Goal: Transaction & Acquisition: Purchase product/service

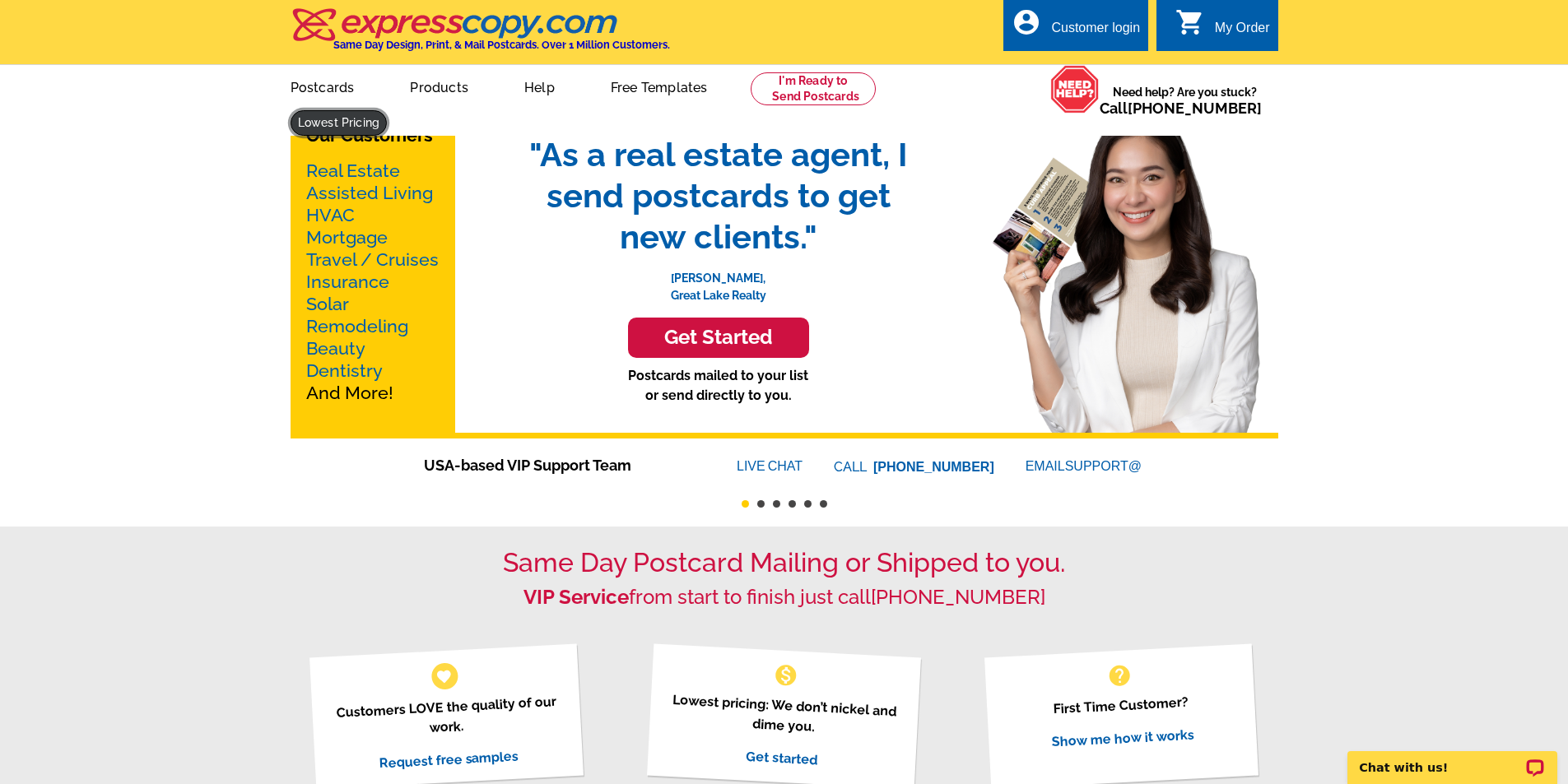
click at [388, 111] on link at bounding box center [339, 123] width 97 height 25
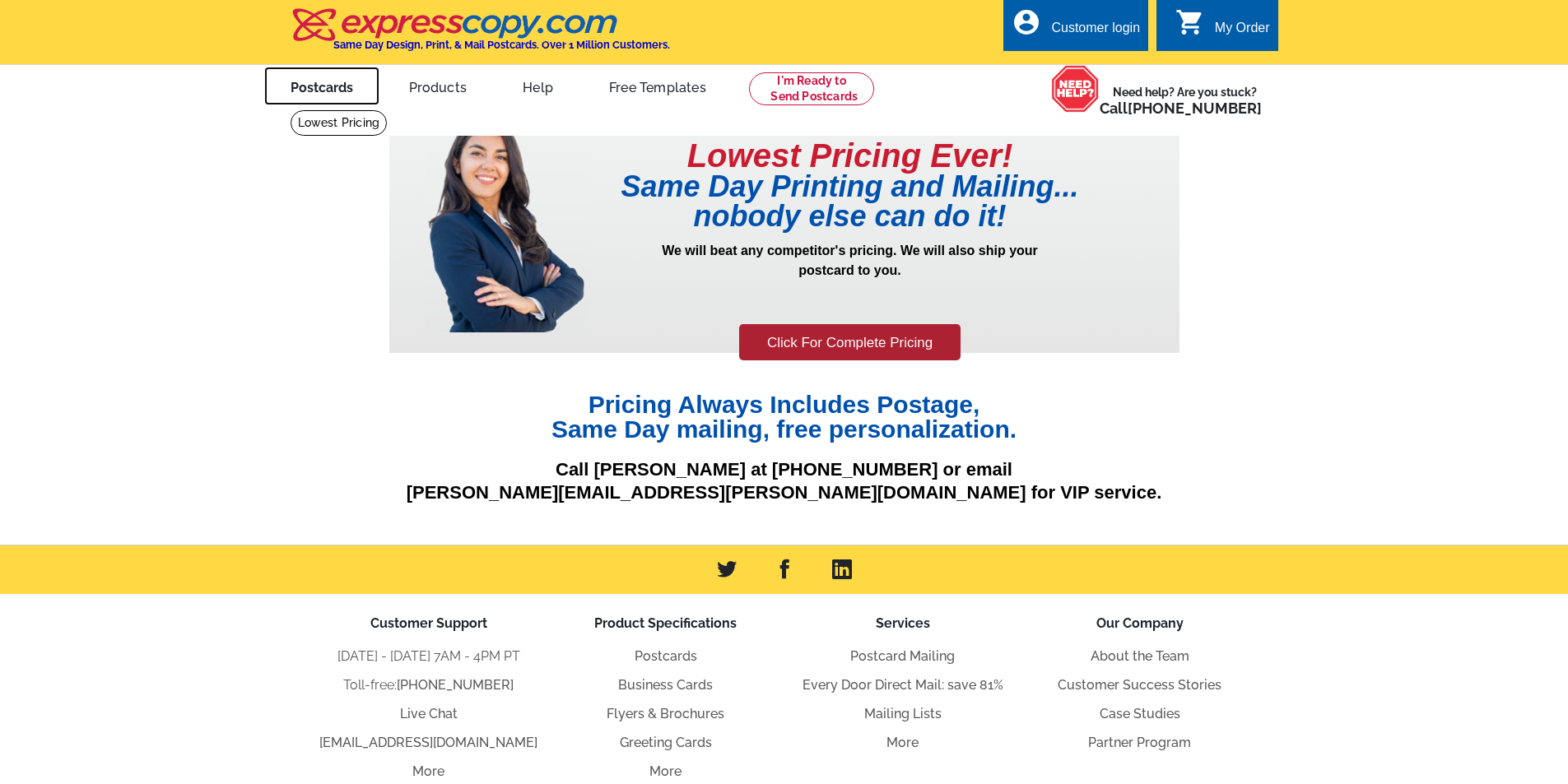
click at [325, 93] on link "Postcards" at bounding box center [321, 85] width 115 height 38
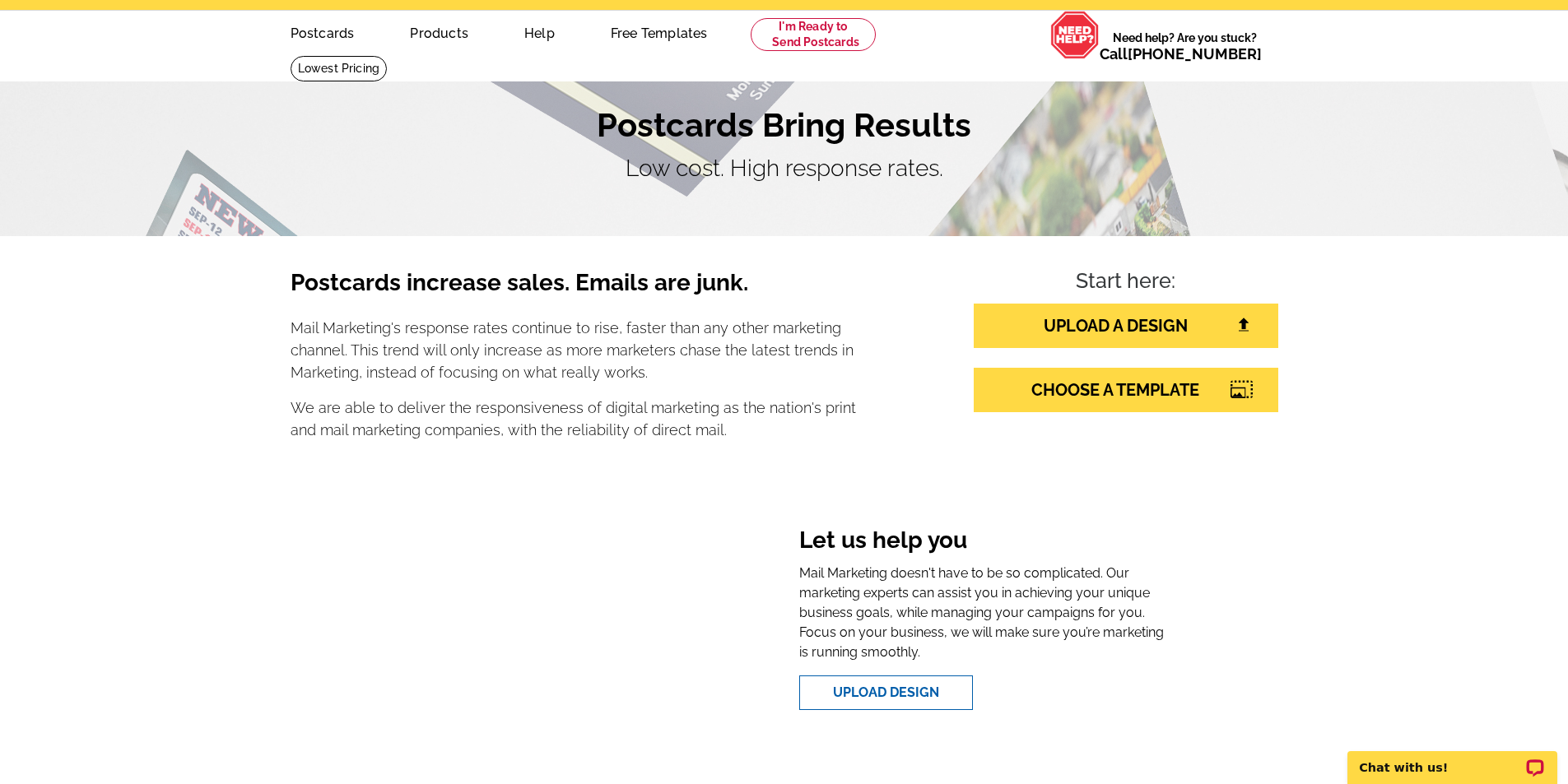
scroll to position [82, 0]
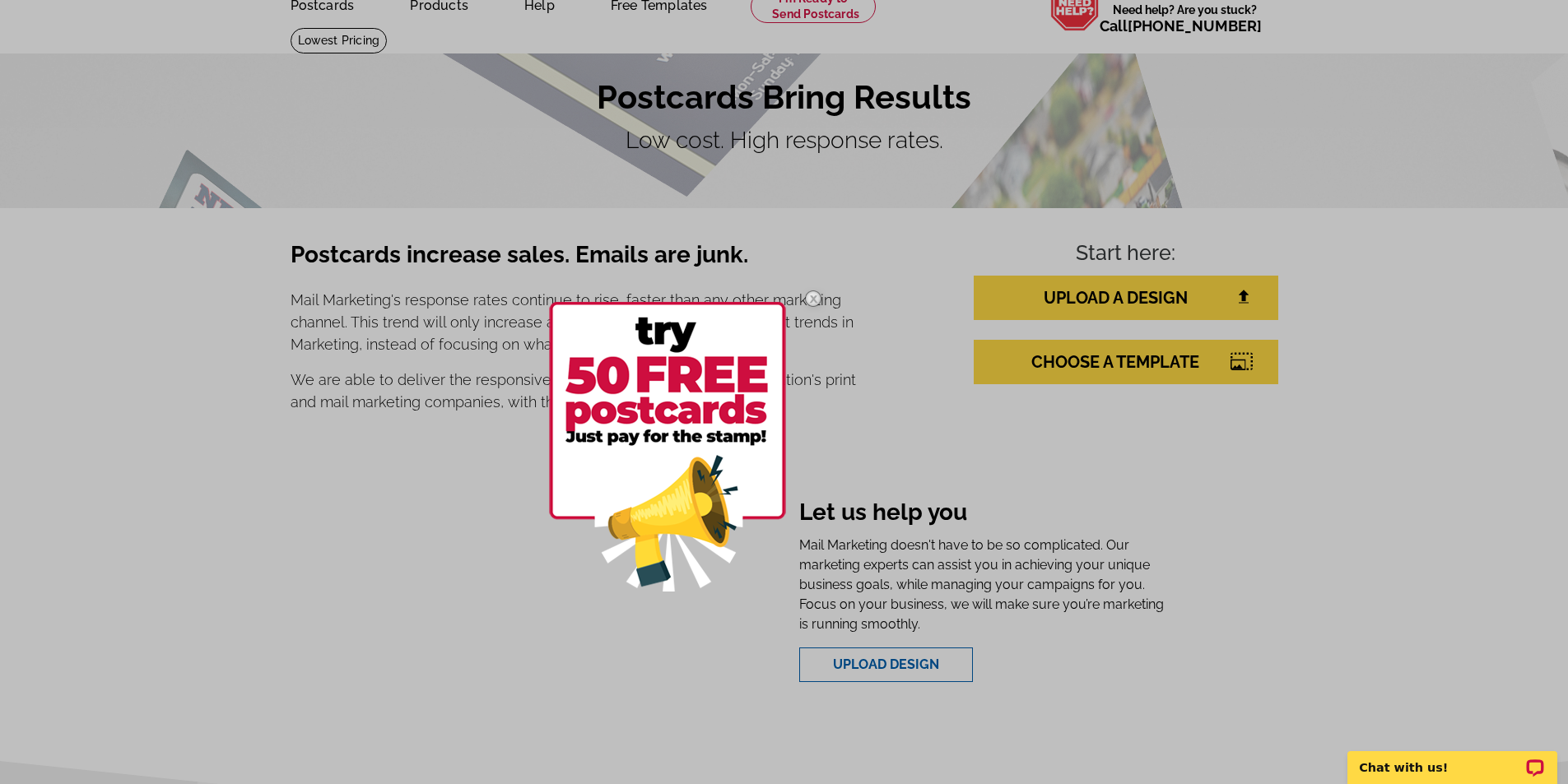
click at [810, 298] on img at bounding box center [813, 298] width 48 height 48
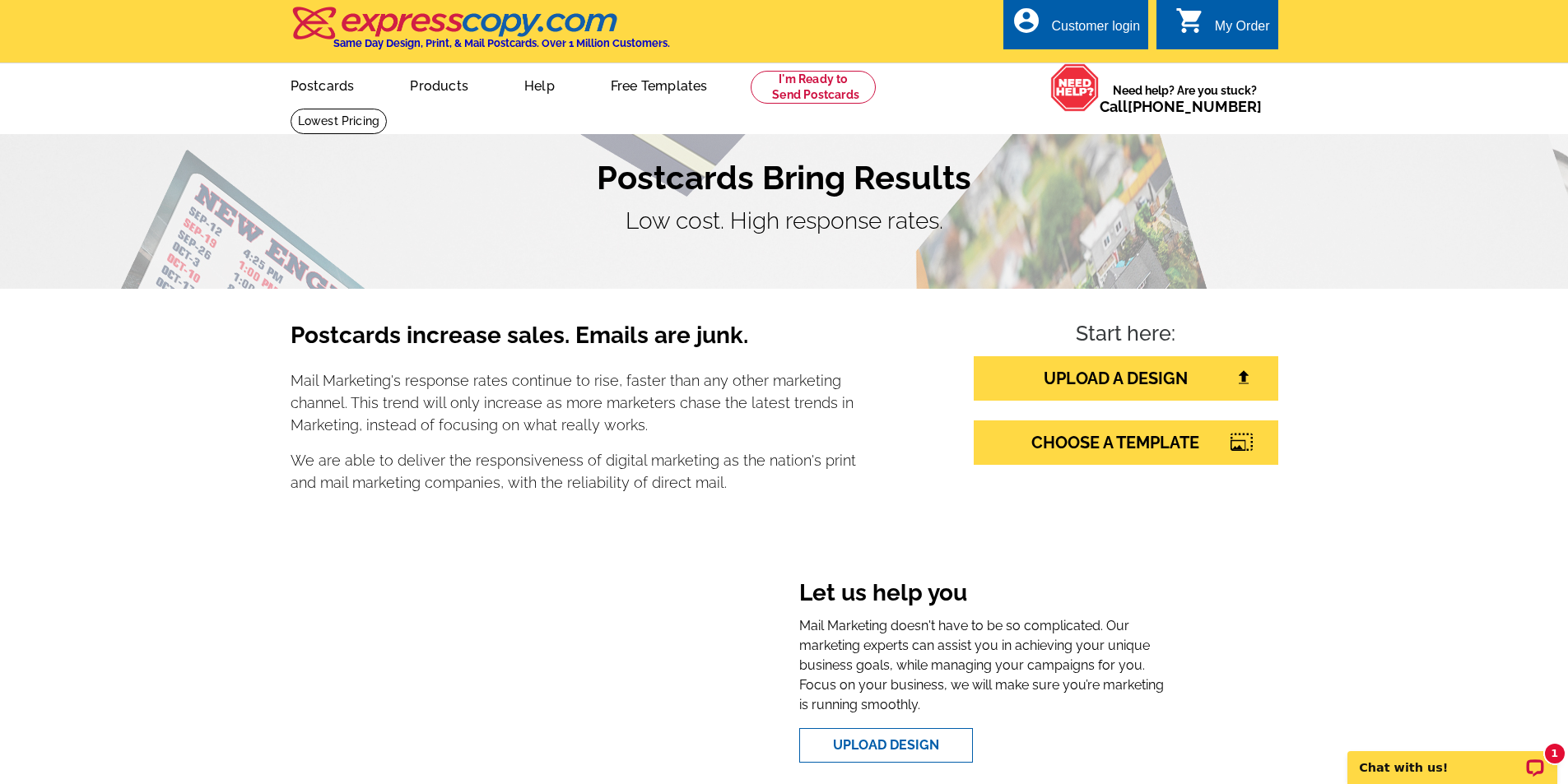
scroll to position [0, 0]
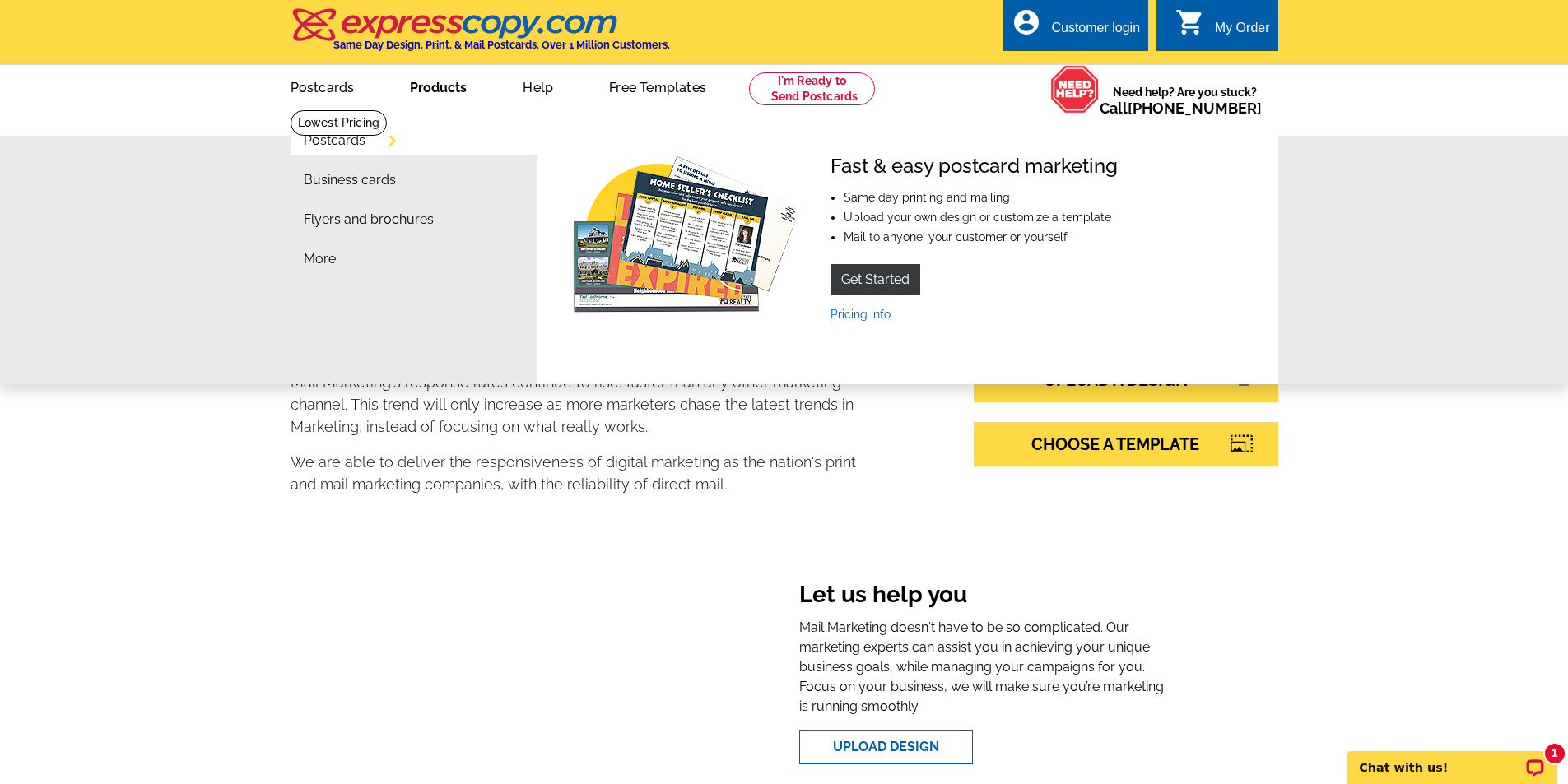
click at [418, 95] on link "Products" at bounding box center [438, 85] width 110 height 38
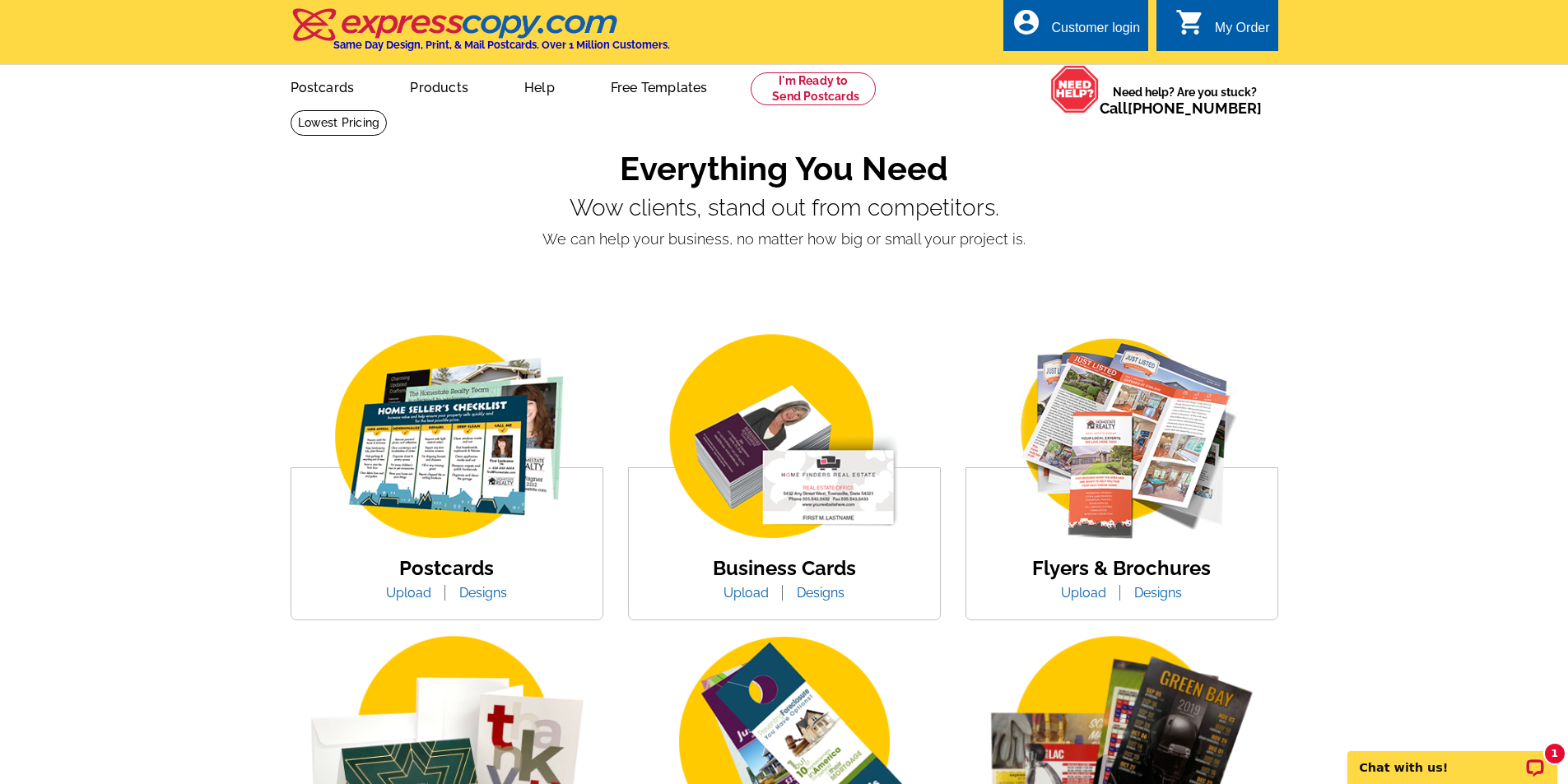
click at [469, 514] on img at bounding box center [447, 437] width 280 height 216
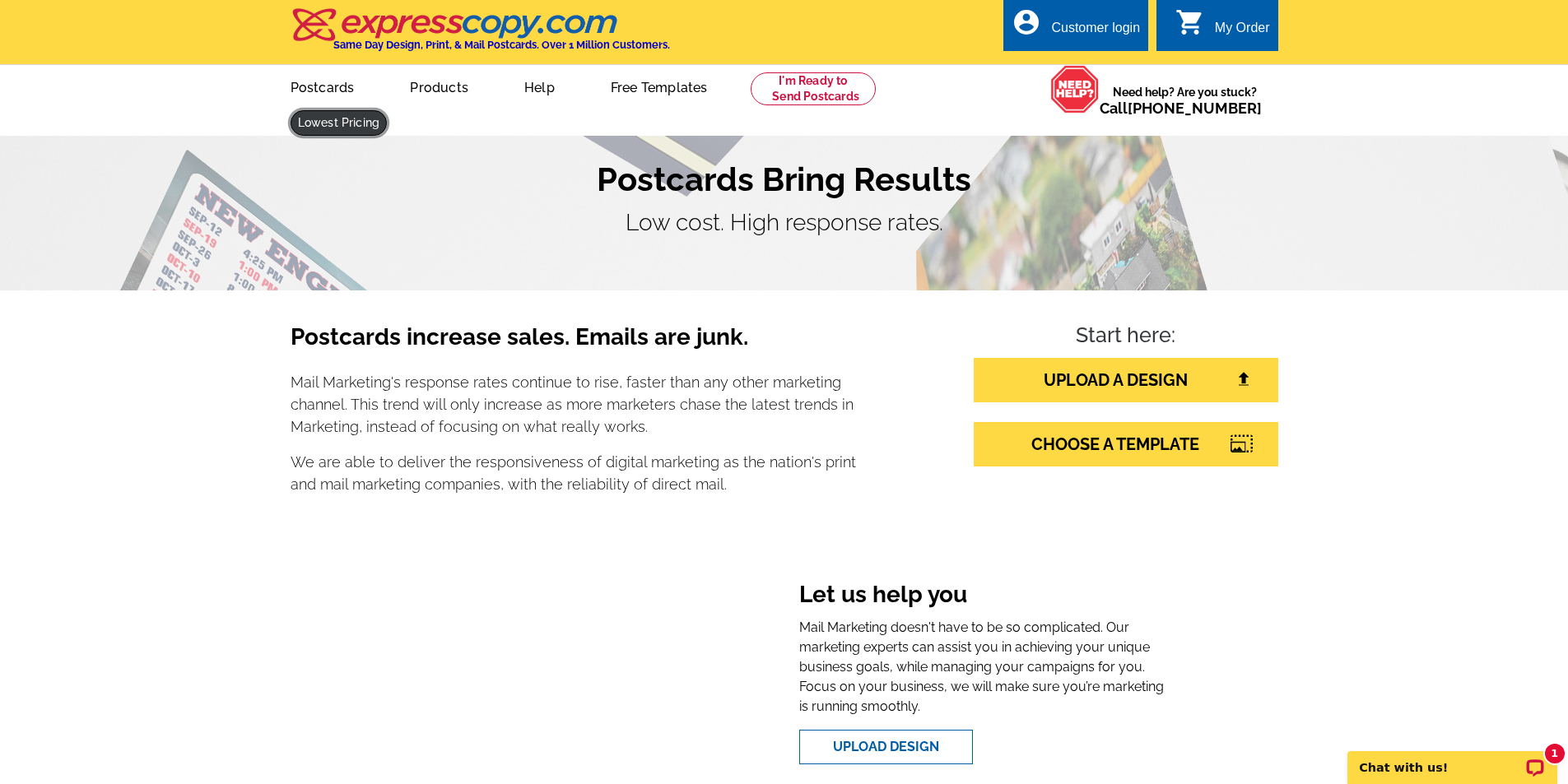
click at [388, 111] on link at bounding box center [339, 123] width 97 height 25
